Goal: Find specific page/section: Find specific page/section

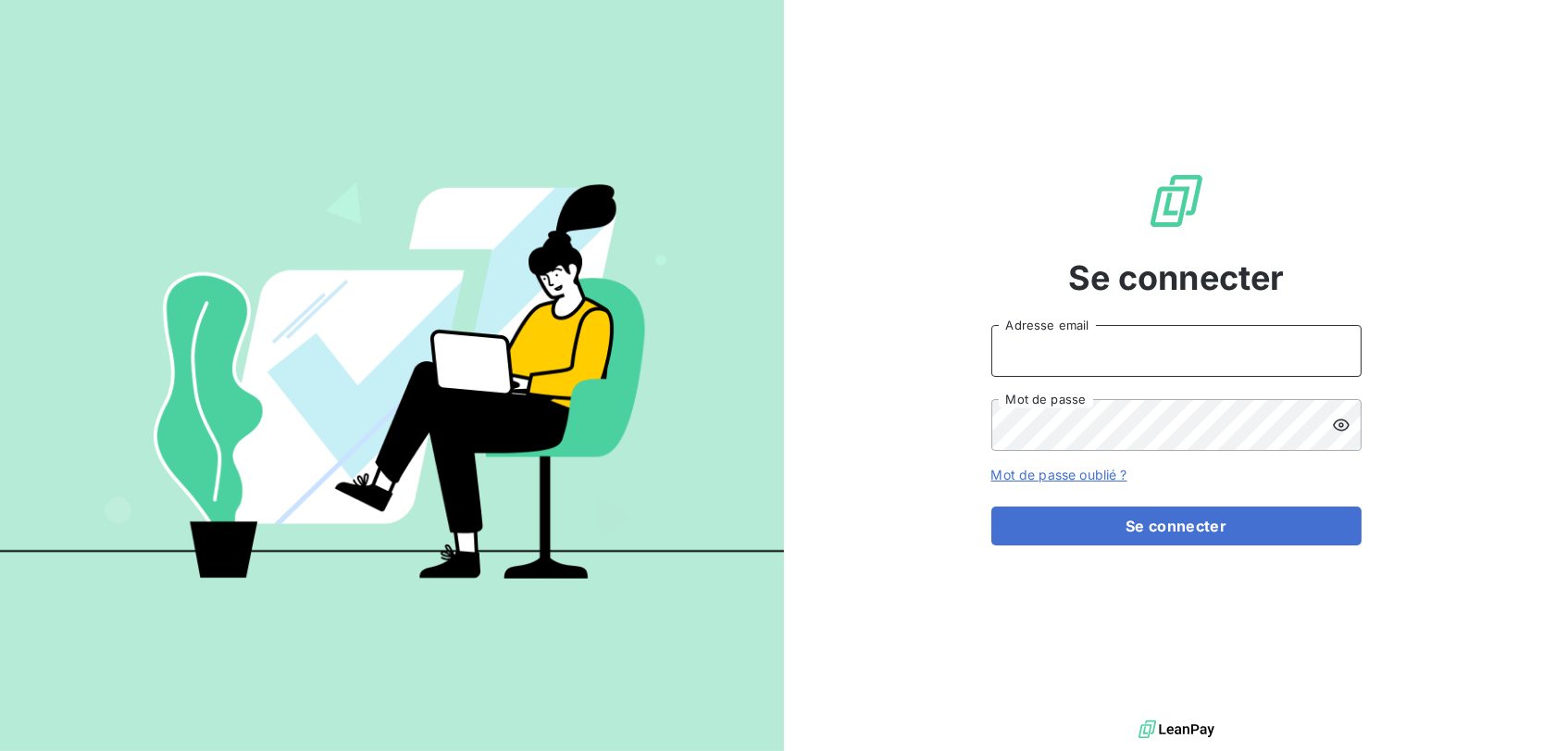
type input "[EMAIL_ADDRESS][DOMAIN_NAME]"
click at [1176, 525] on button "Se connecter" at bounding box center [1176, 526] width 370 height 39
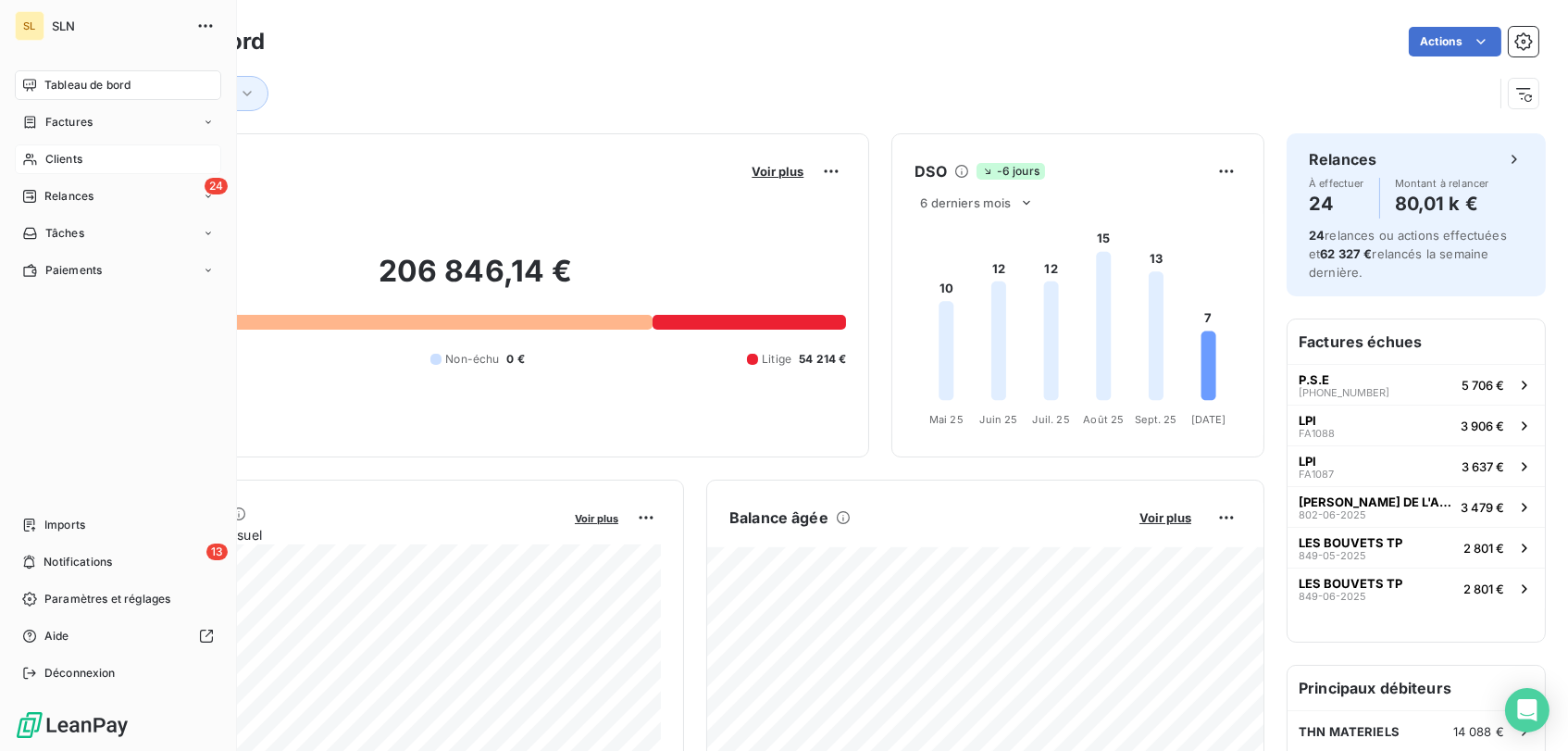
click at [84, 158] on div "Clients" at bounding box center [118, 159] width 206 height 29
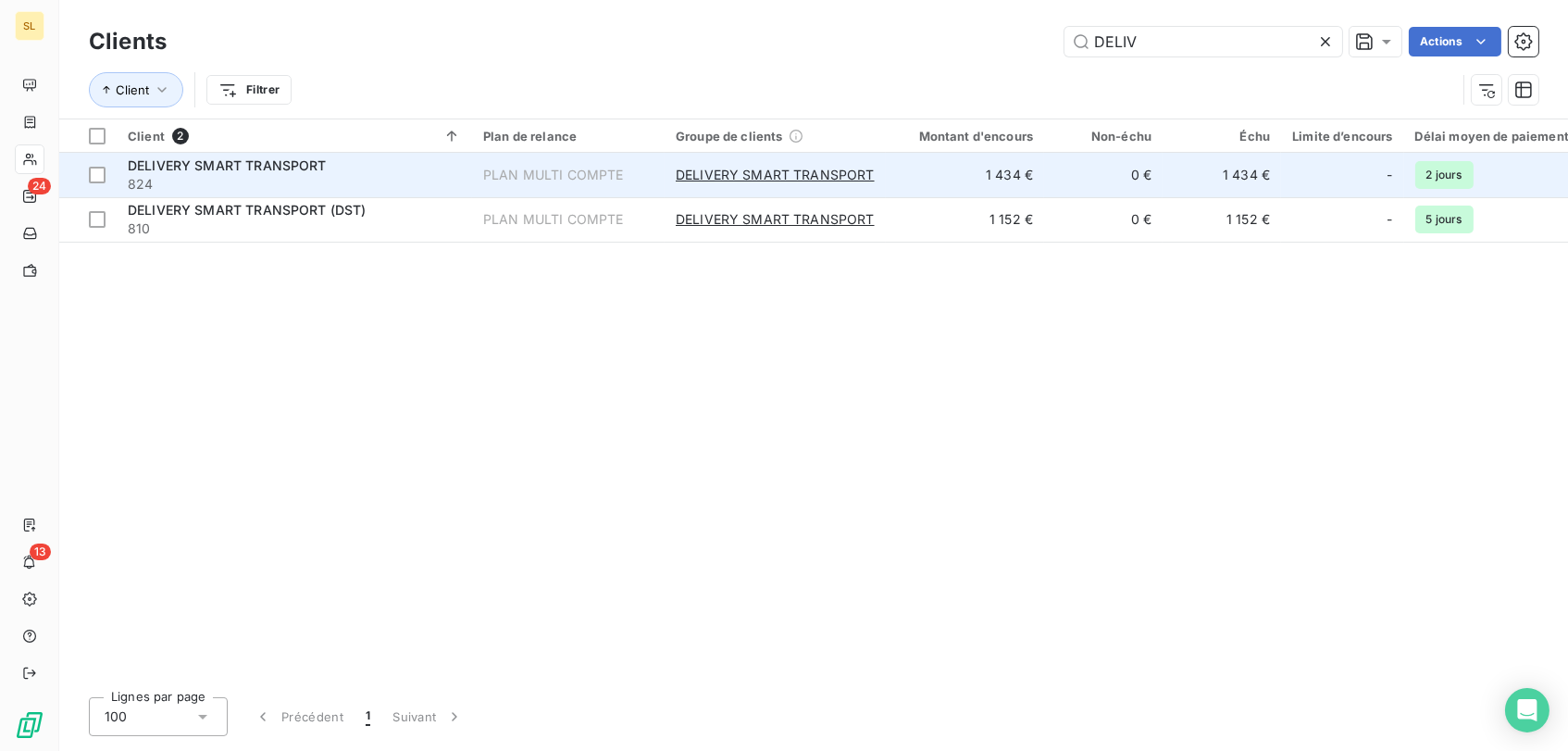
type input "DELIV"
click at [129, 159] on span "DELIVERY SMART TRANSPORT" at bounding box center [227, 166] width 199 height 16
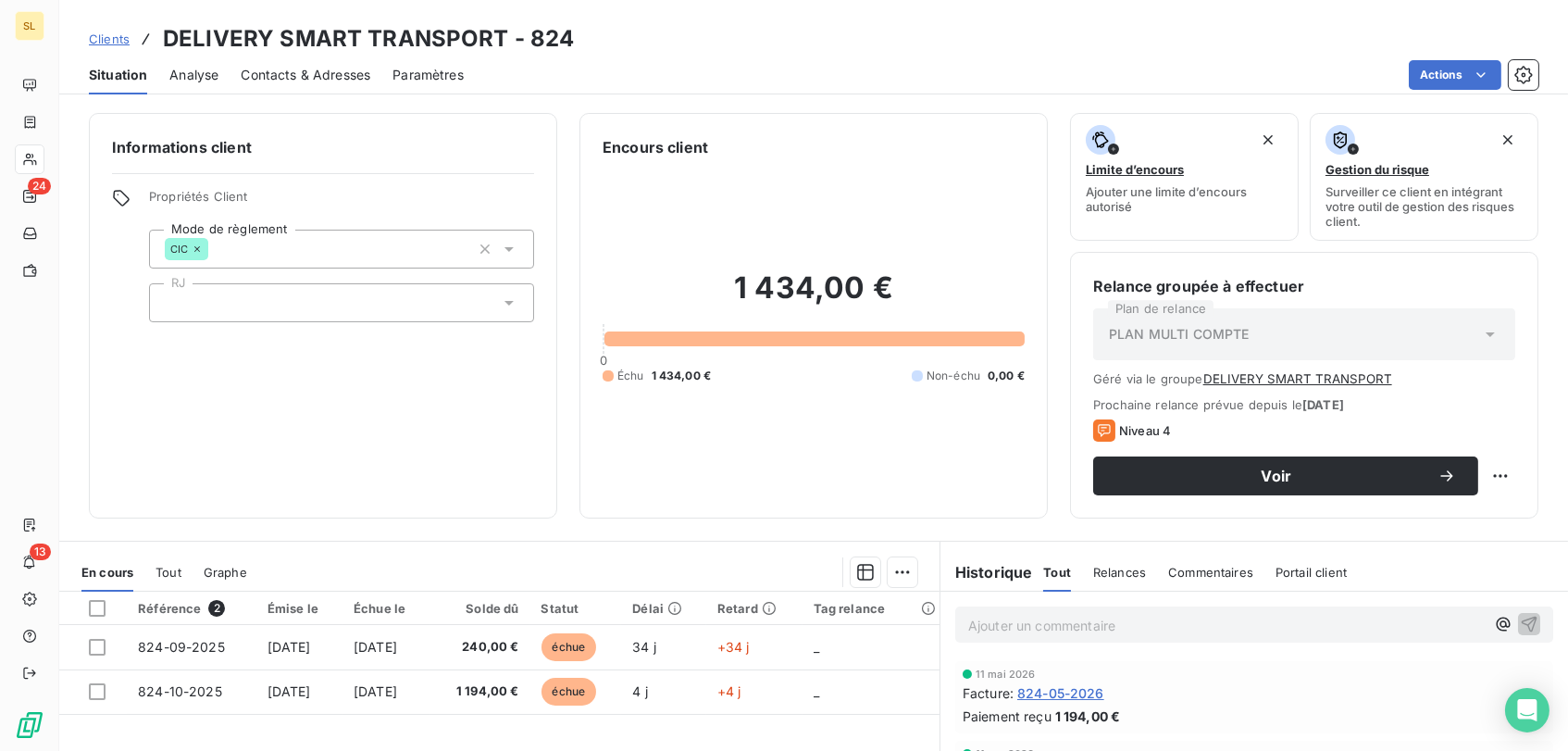
click at [108, 32] on span "Clients" at bounding box center [109, 38] width 41 height 15
